Goal: Information Seeking & Learning: Learn about a topic

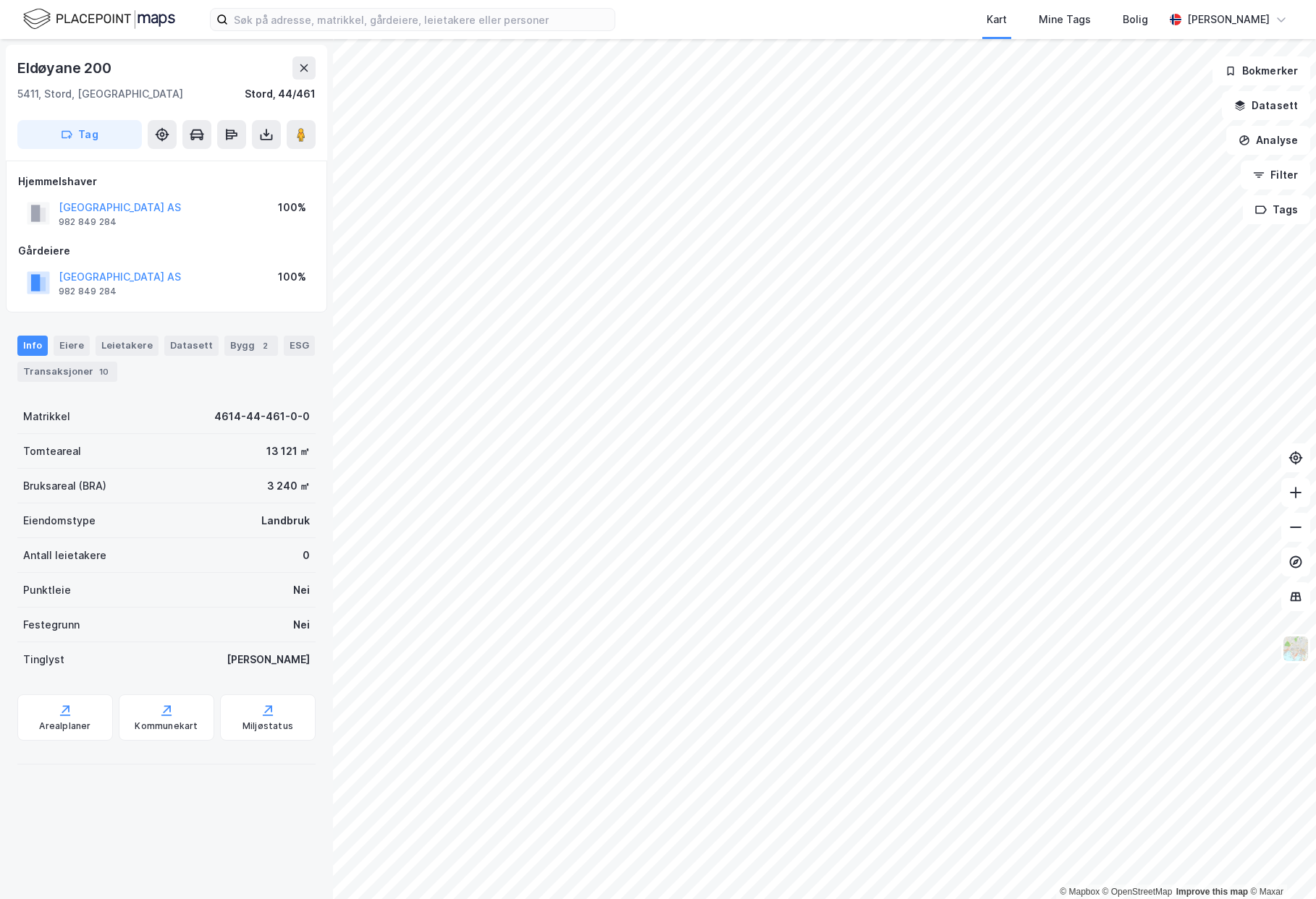
click at [191, 484] on div "Bruksareal (BRA) 3 240 ㎡" at bounding box center [166, 486] width 298 height 35
drag, startPoint x: 77, startPoint y: 481, endPoint x: 137, endPoint y: 484, distance: 60.1
click at [137, 483] on div "Bruksareal (BRA) 3 240 ㎡" at bounding box center [166, 486] width 298 height 35
click at [169, 484] on div "Bruksareal (BRA) 3 240 ㎡" at bounding box center [166, 486] width 298 height 35
drag, startPoint x: 245, startPoint y: 483, endPoint x: 295, endPoint y: 483, distance: 50.0
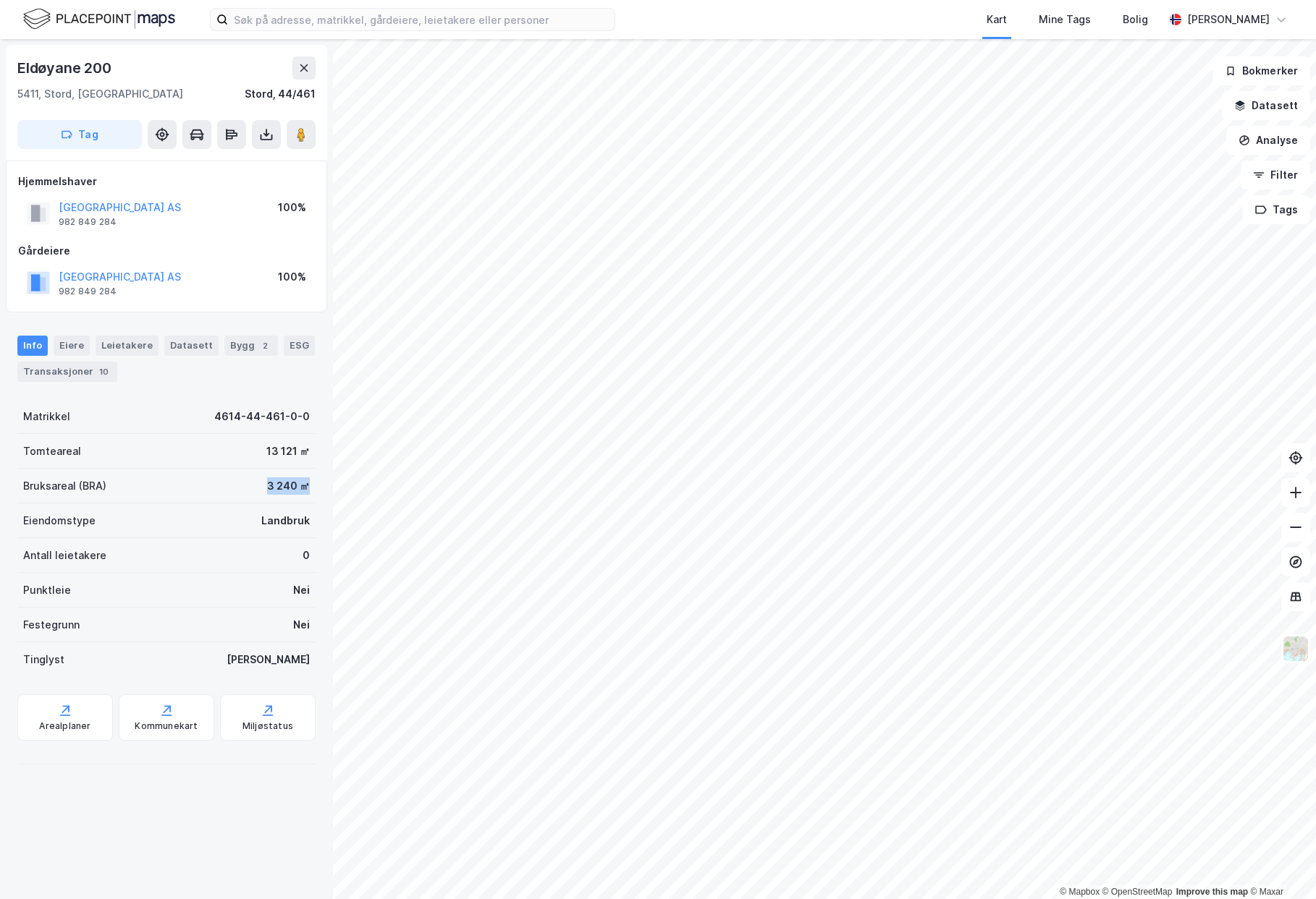
click at [295, 483] on div "Bruksareal (BRA) 3 240 ㎡" at bounding box center [166, 486] width 298 height 35
click at [212, 485] on div "Bruksareal (BRA) 3 240 ㎡" at bounding box center [166, 486] width 298 height 35
click at [233, 344] on div "Bygg 2" at bounding box center [252, 346] width 54 height 20
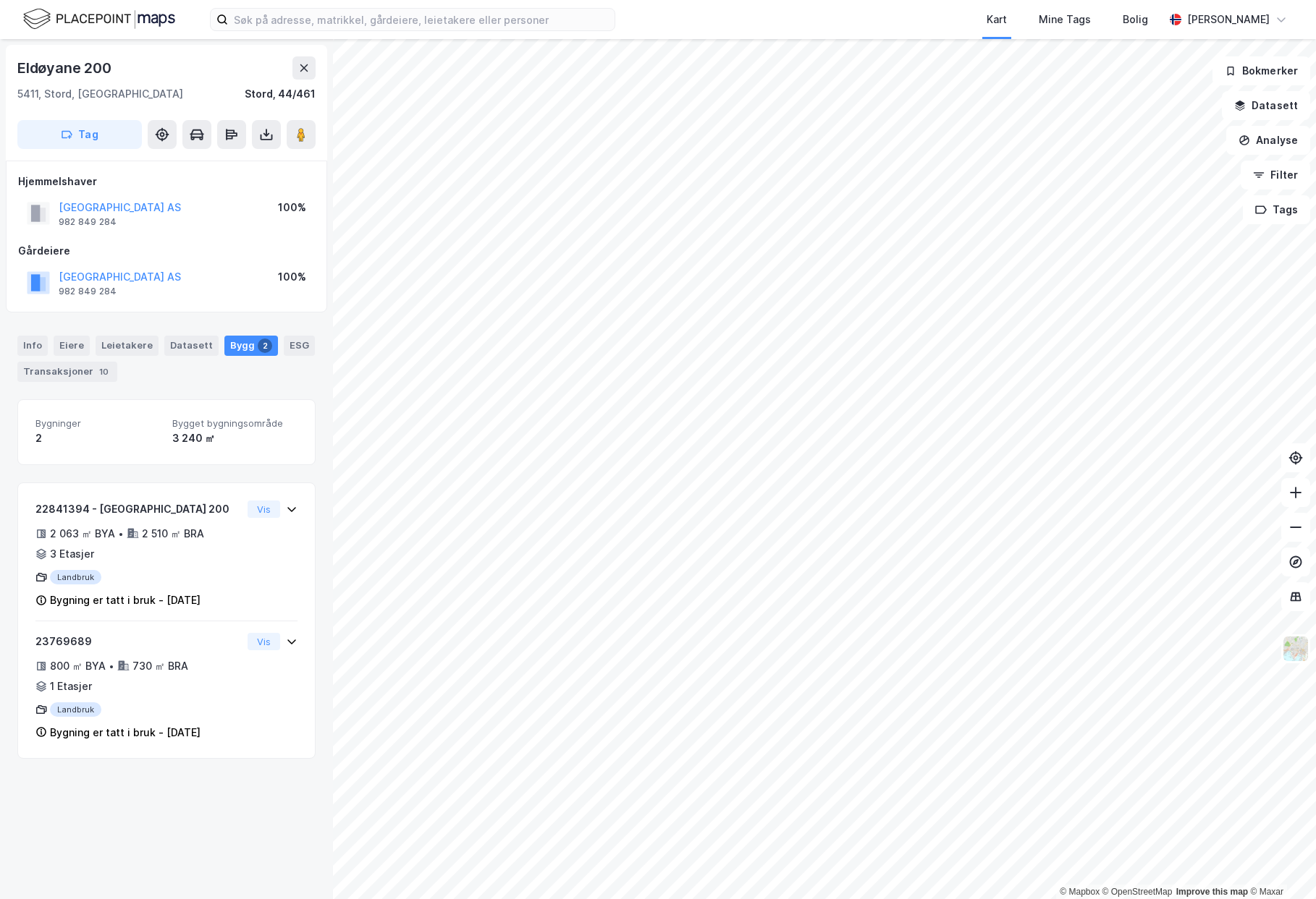
click at [113, 442] on div "2" at bounding box center [98, 438] width 125 height 17
click at [149, 530] on div "2 510 ㎡ BRA" at bounding box center [173, 533] width 63 height 17
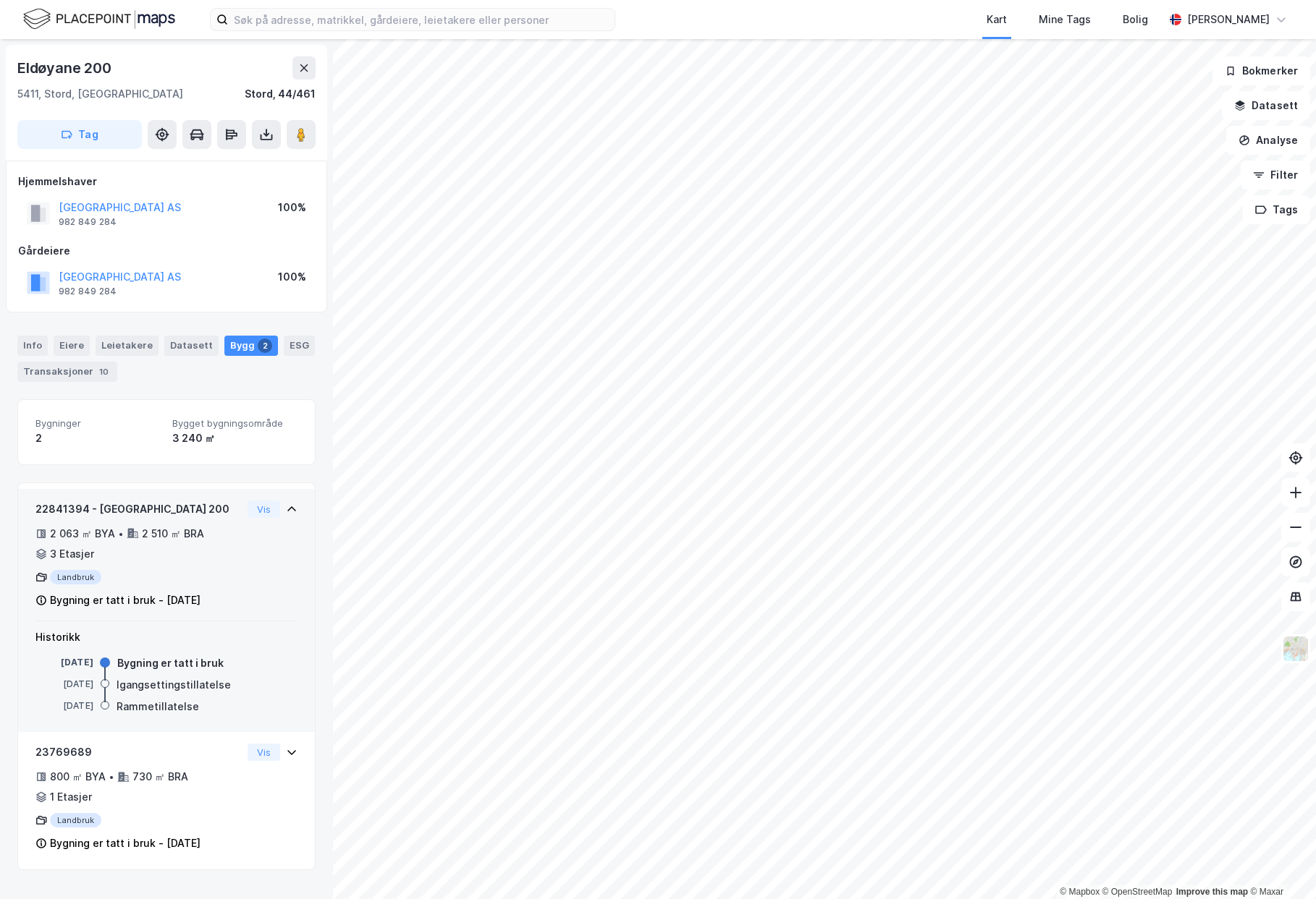
click at [155, 532] on div "2 510 ㎡ BRA" at bounding box center [173, 533] width 63 height 17
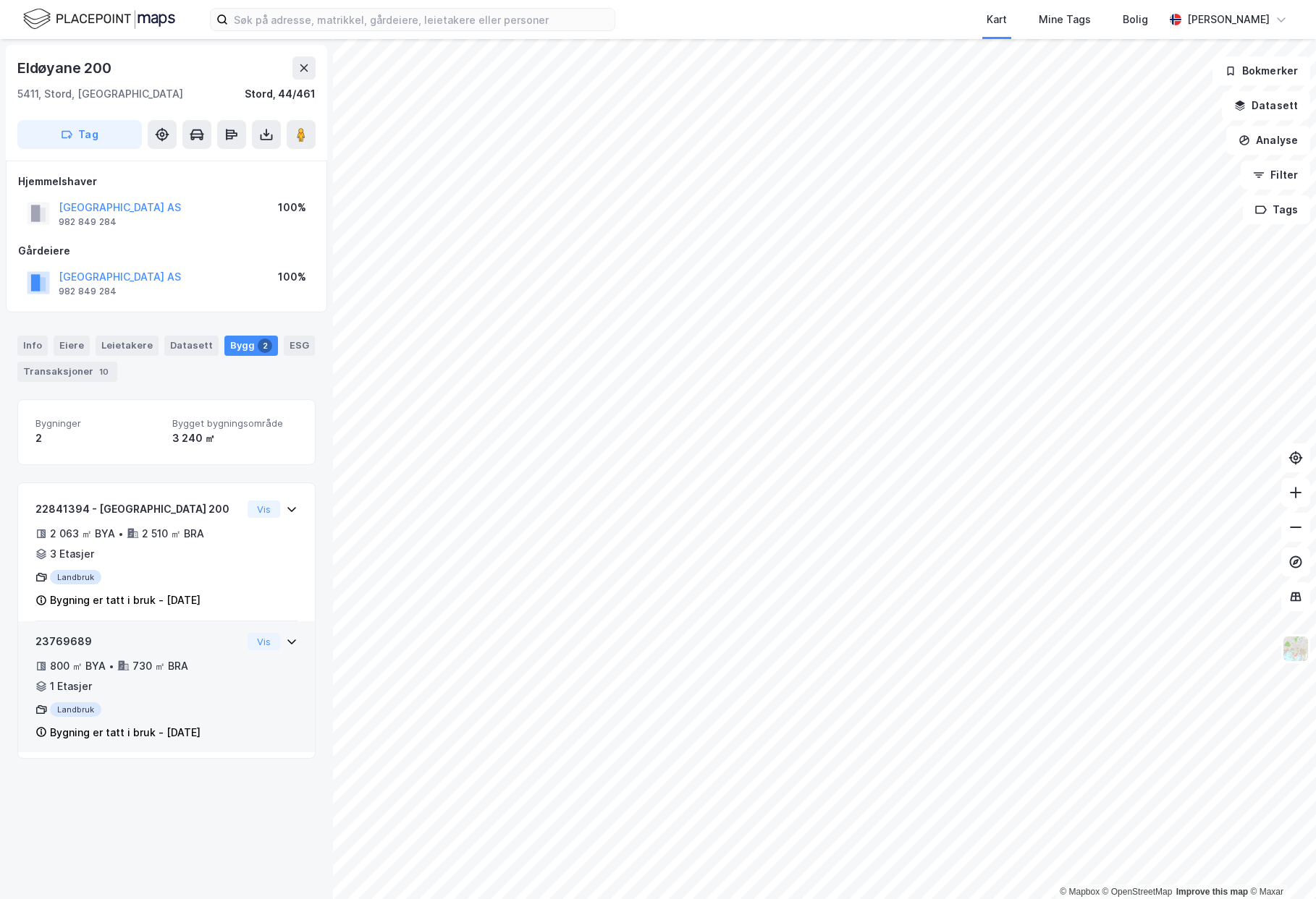
click at [149, 665] on div "730 ㎡ BRA" at bounding box center [160, 665] width 56 height 17
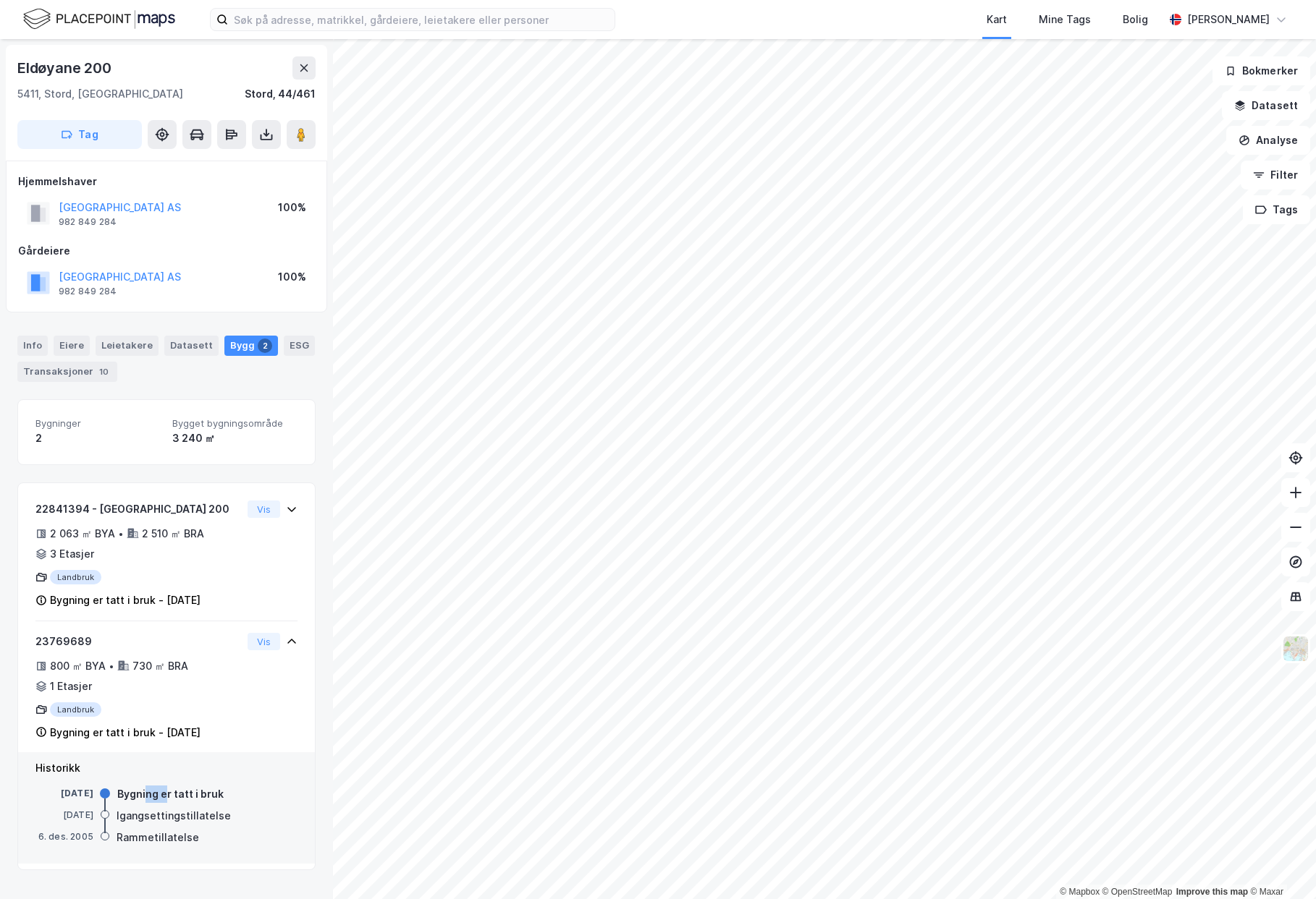
drag, startPoint x: 167, startPoint y: 791, endPoint x: 176, endPoint y: 791, distance: 9.0
click at [176, 791] on div "Bygning er tatt i bruk" at bounding box center [170, 794] width 106 height 17
click at [190, 792] on div "Bygning er tatt i bruk" at bounding box center [170, 794] width 106 height 17
drag, startPoint x: 137, startPoint y: 835, endPoint x: 190, endPoint y: 835, distance: 53.0
click at [190, 835] on div "Rammetillatelse" at bounding box center [157, 837] width 83 height 17
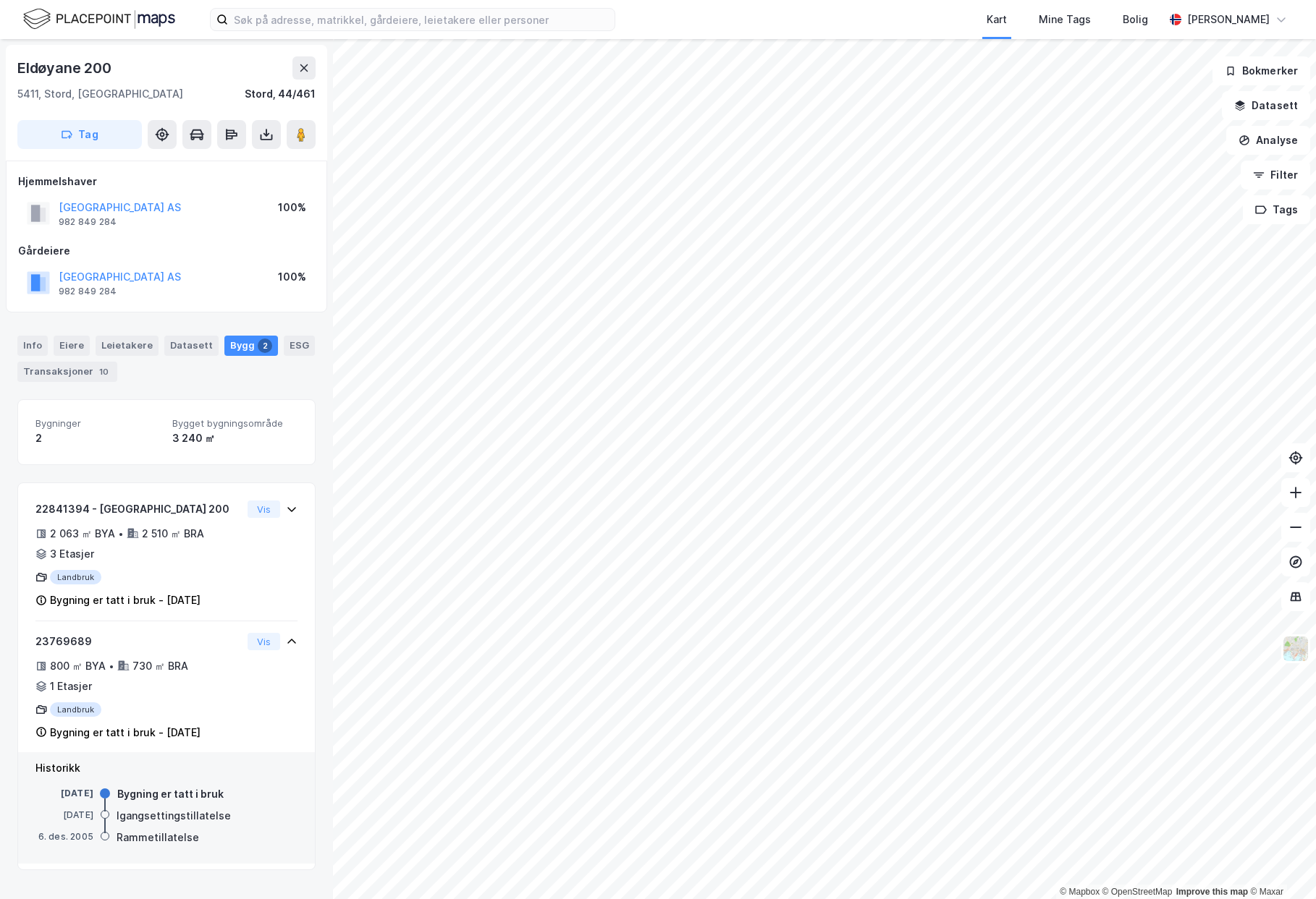
click at [195, 835] on div "[DATE] Rammetillatelse" at bounding box center [166, 838] width 262 height 16
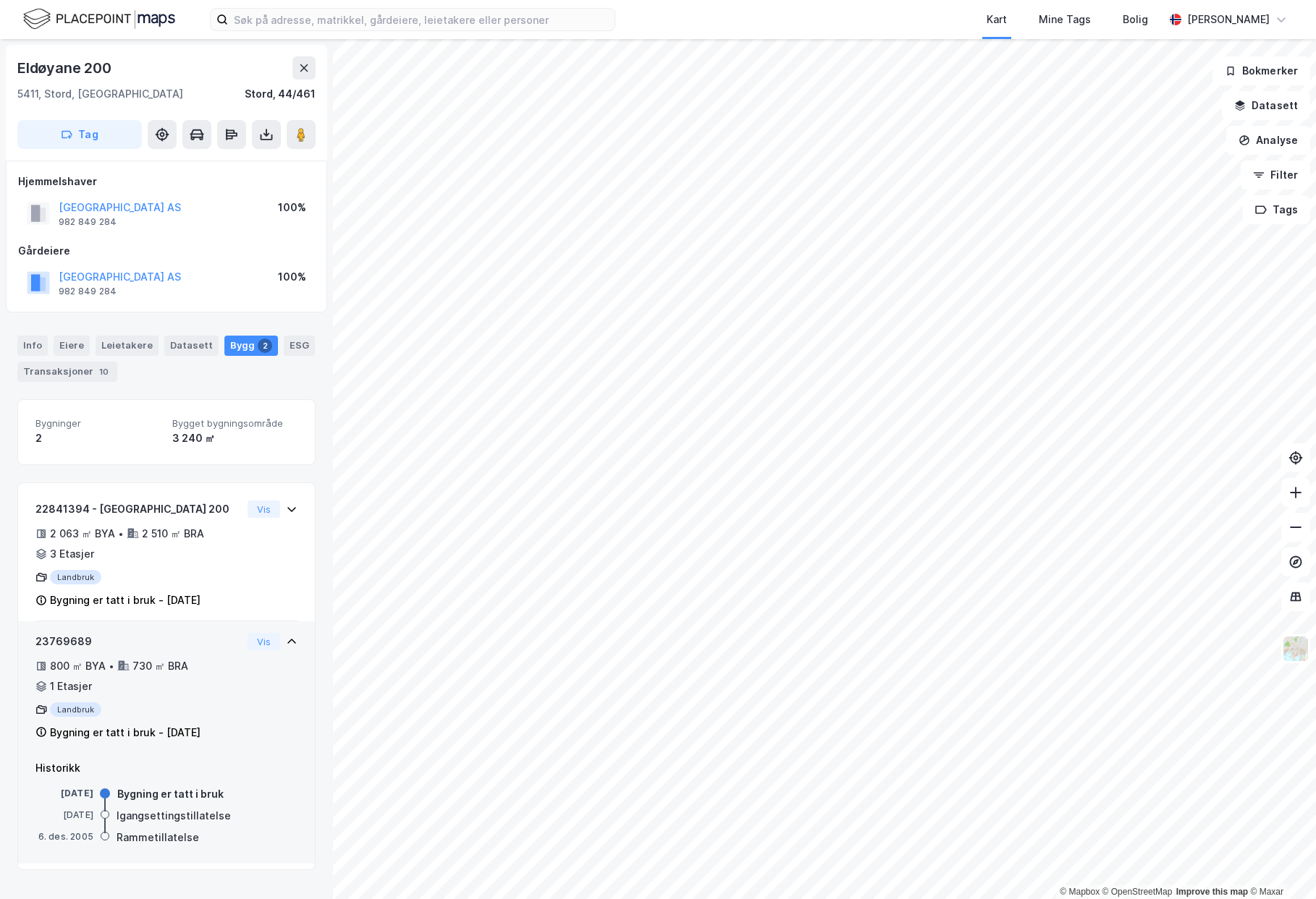
click at [187, 713] on div "Landbruk" at bounding box center [138, 710] width 206 height 15
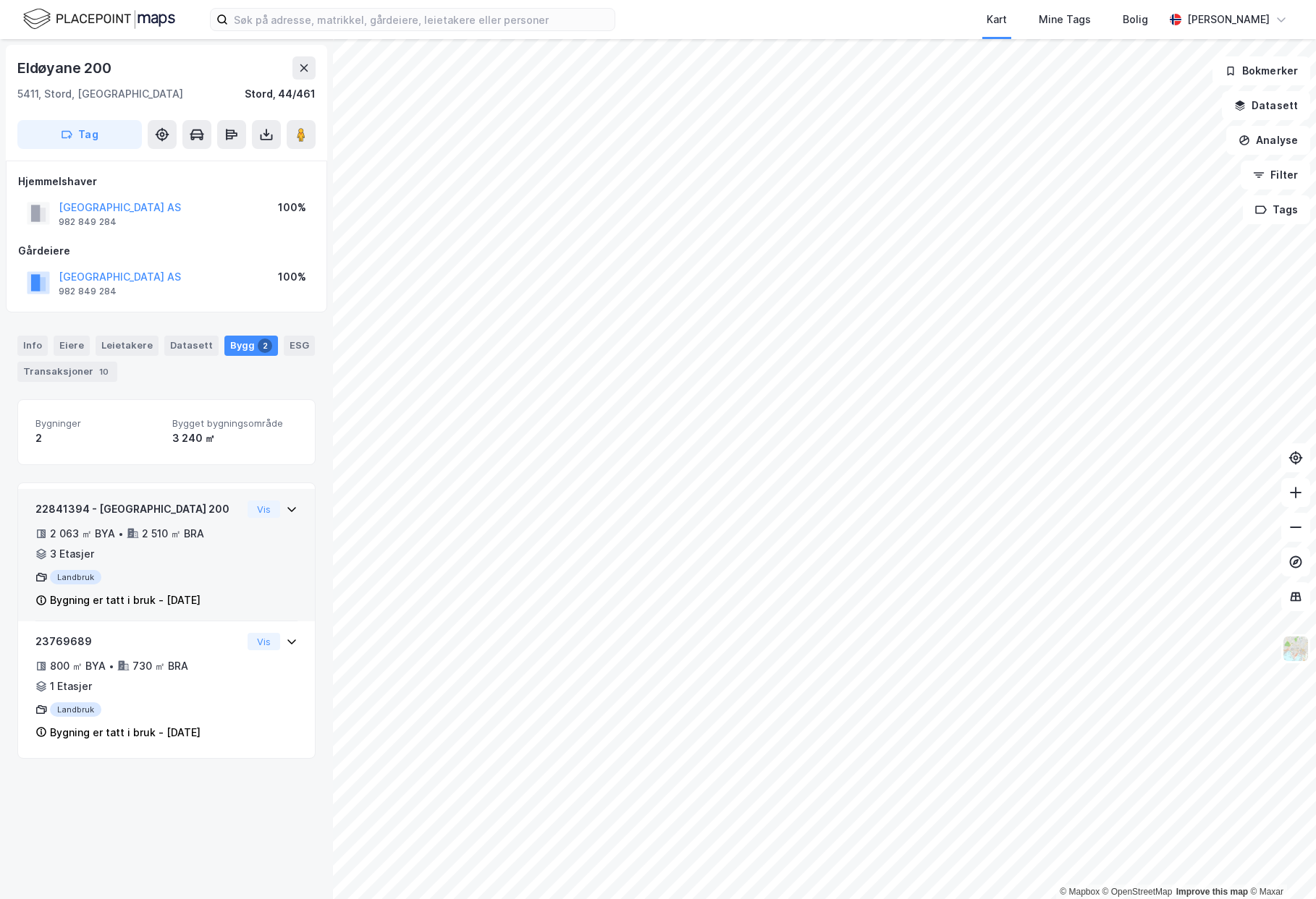
click at [148, 538] on div "2 510 ㎡ BRA" at bounding box center [173, 533] width 63 height 17
